Goal: Information Seeking & Learning: Find specific fact

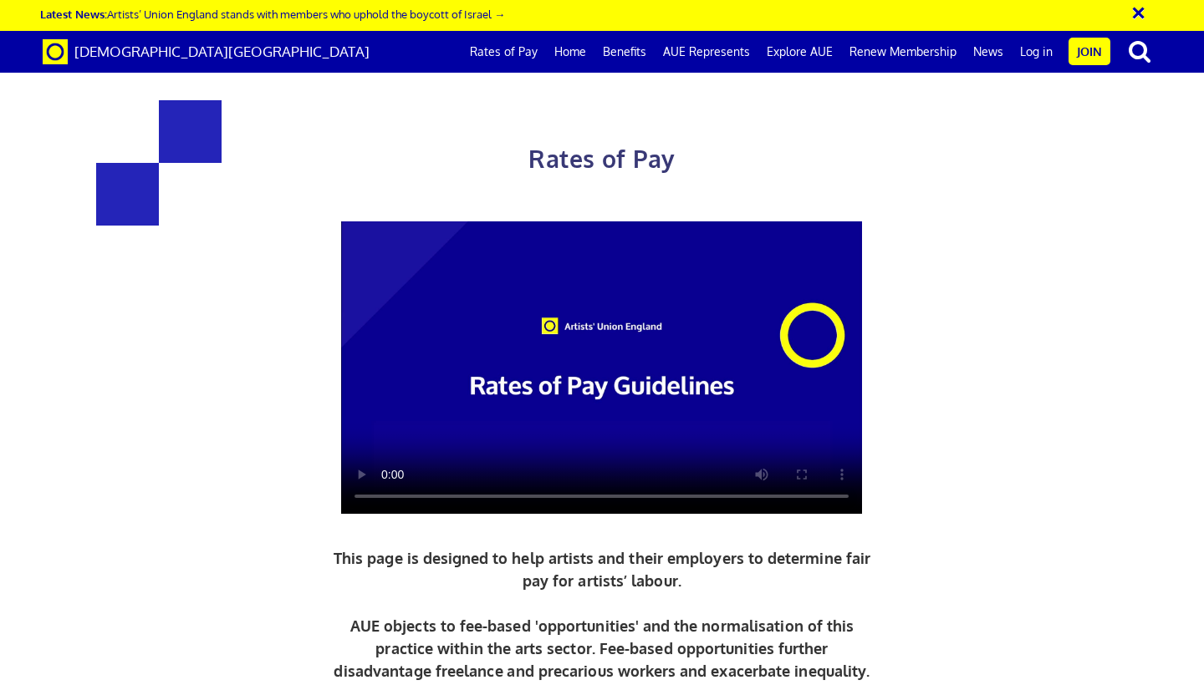
scroll to position [0, 9]
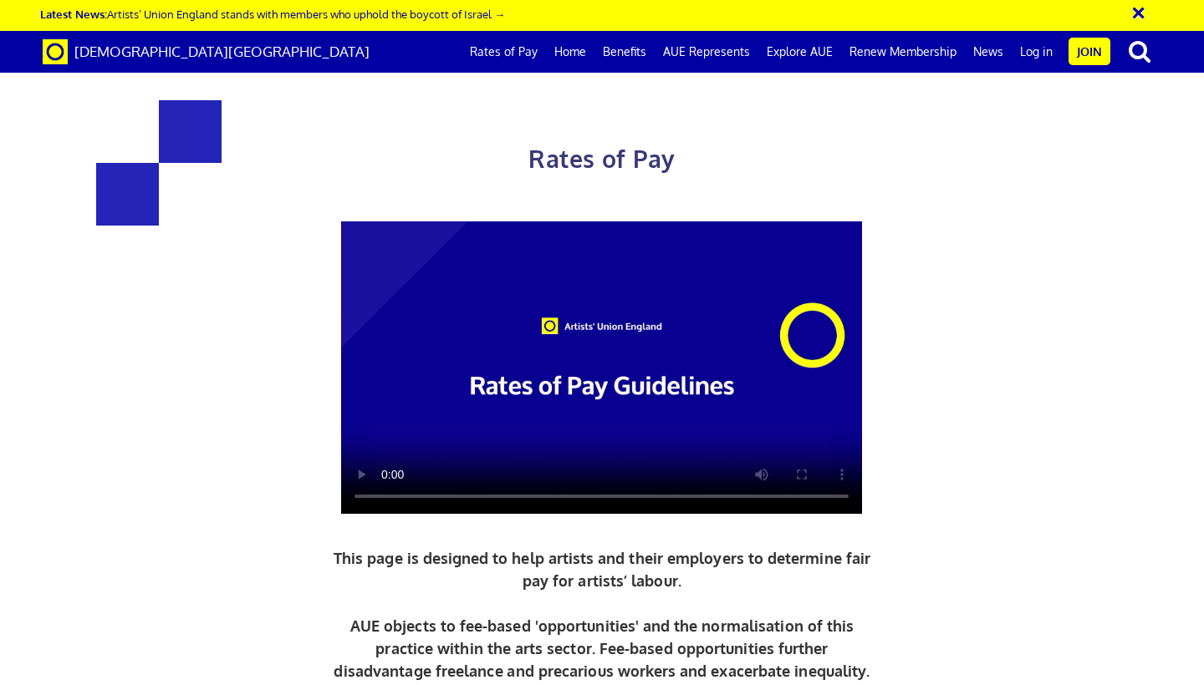
scroll to position [807, 0]
drag, startPoint x: 905, startPoint y: 385, endPoint x: 665, endPoint y: 389, distance: 240.0
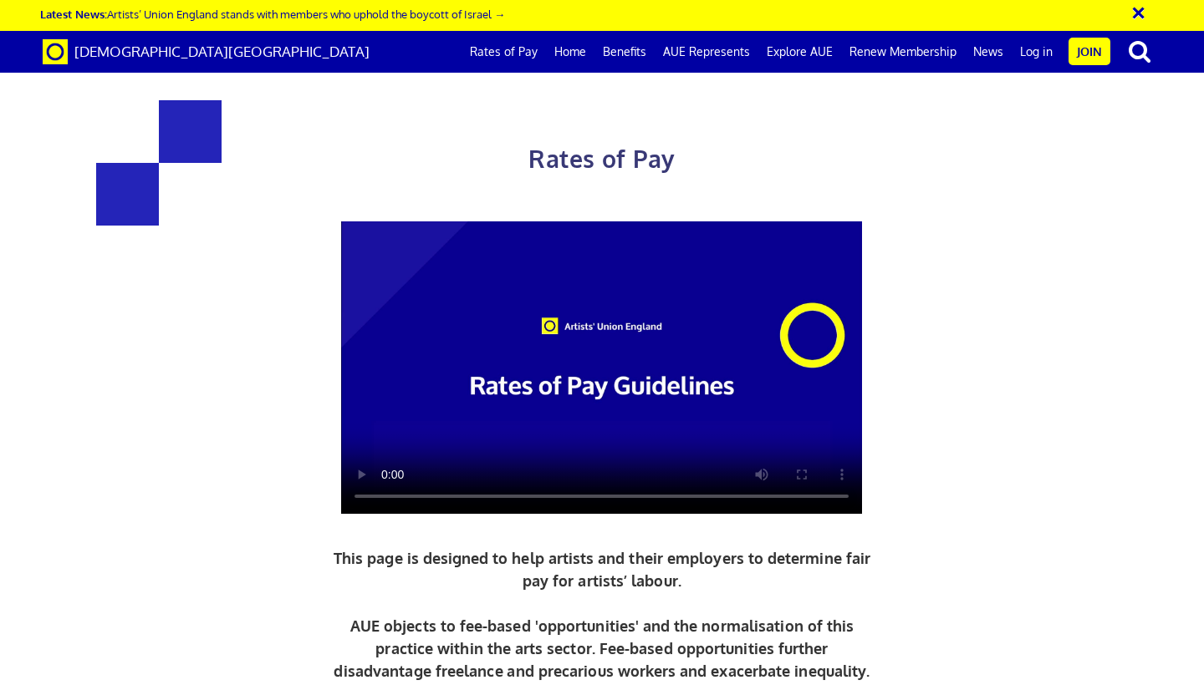
copy span "lead artist/project manager"
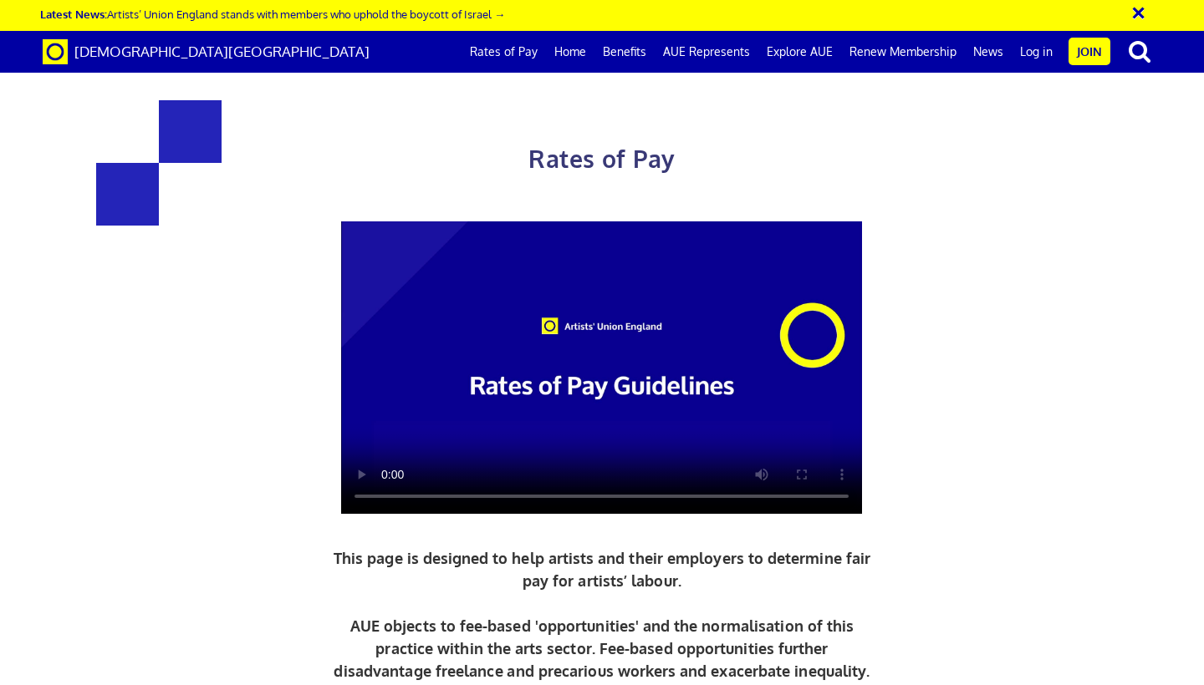
drag, startPoint x: 842, startPoint y: 424, endPoint x: 359, endPoint y: 421, distance: 482.4
copy span "Daily and Hourly Rates for Artist Wages UK"
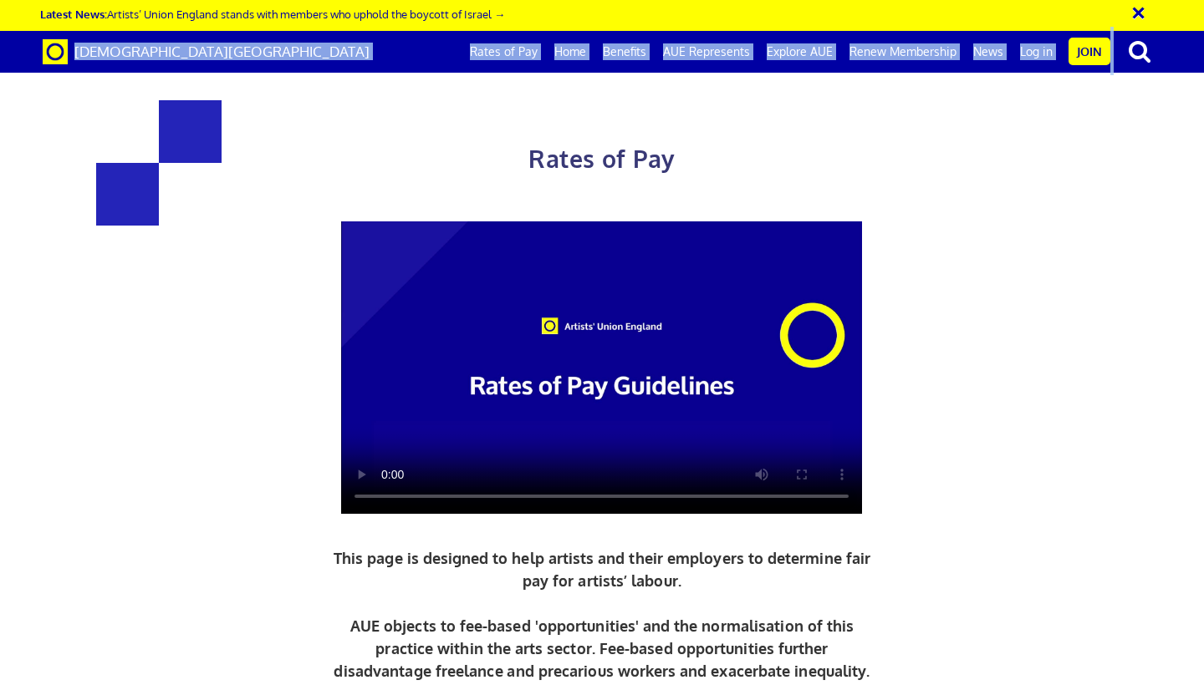
drag, startPoint x: 233, startPoint y: 50, endPoint x: 79, endPoint y: 48, distance: 153.8
click at [77, 43] on div "[DEMOGRAPHIC_DATA][GEOGRAPHIC_DATA] Rates of Pay Home Benefits AUE Represents E…" at bounding box center [602, 52] width 1144 height 42
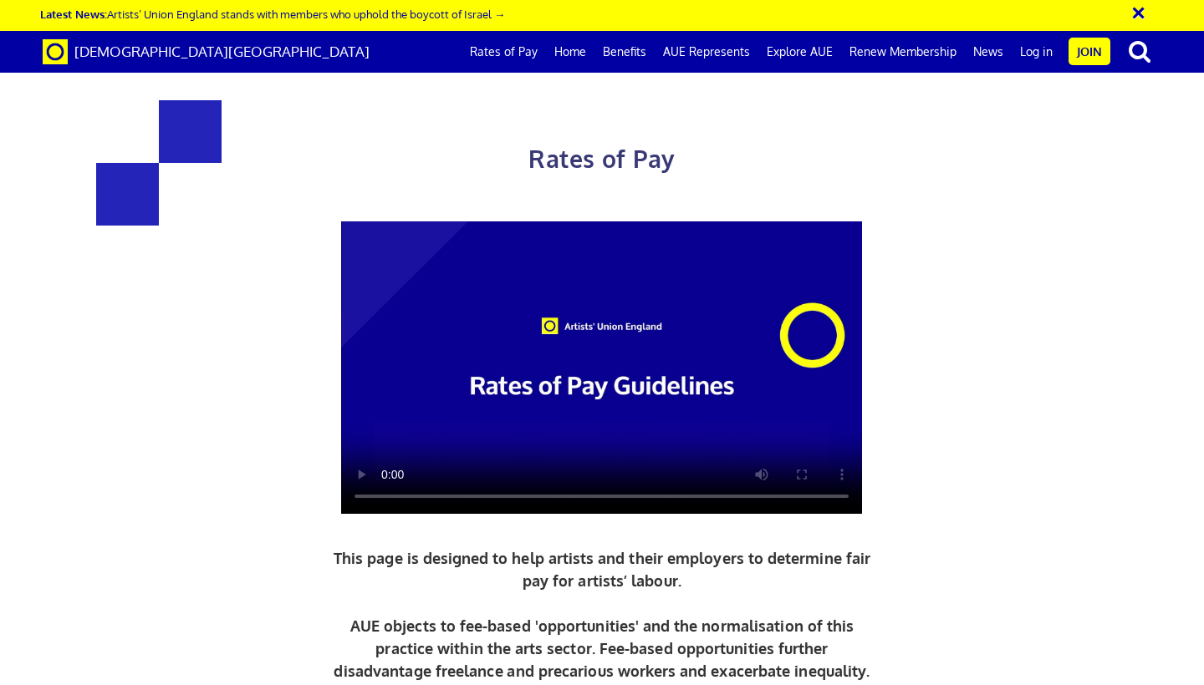
click at [230, 238] on div at bounding box center [601, 368] width 819 height 293
